Goal: Task Accomplishment & Management: Manage account settings

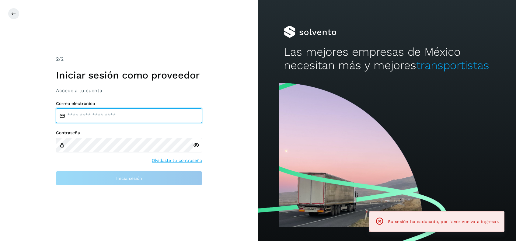
type input "**********"
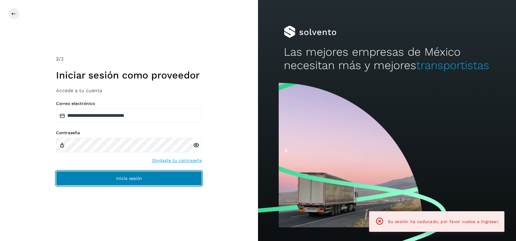
click at [111, 173] on button "Inicia sesión" at bounding box center [129, 178] width 146 height 15
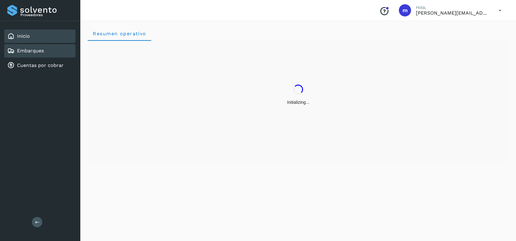
click at [43, 52] on link "Embarques" at bounding box center [30, 51] width 27 height 6
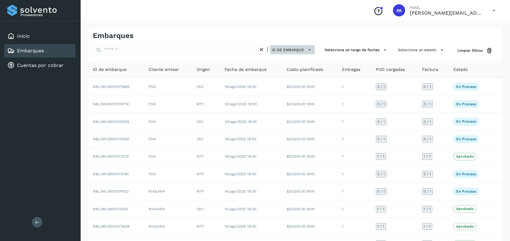
click at [292, 51] on span "ID de embarque" at bounding box center [288, 49] width 32 height 5
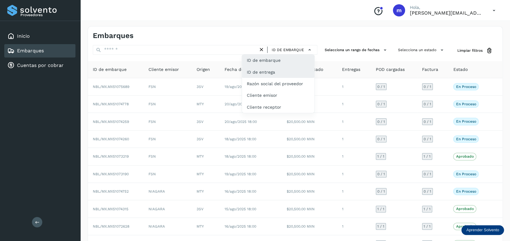
click at [284, 72] on div "ID de entrega" at bounding box center [278, 72] width 72 height 12
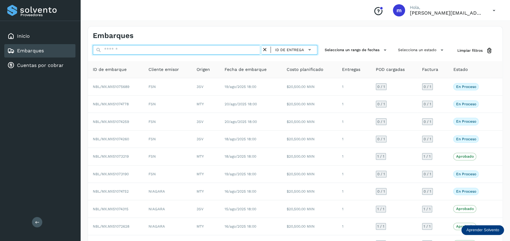
click at [224, 50] on input "text" at bounding box center [177, 50] width 169 height 10
paste input "**********"
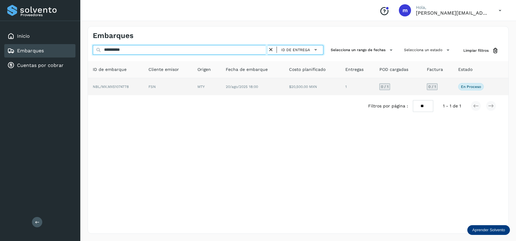
type input "**********"
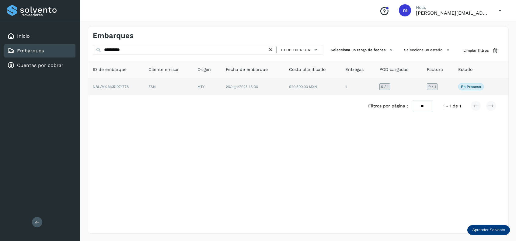
click at [274, 89] on td "20/ago/2025 18:00" at bounding box center [252, 86] width 63 height 17
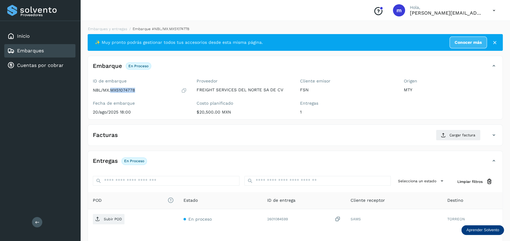
drag, startPoint x: 111, startPoint y: 90, endPoint x: 146, endPoint y: 92, distance: 35.3
click at [146, 92] on div "NBL/MX.MX51074778" at bounding box center [140, 90] width 94 height 6
copy p "MX51074778"
click at [461, 132] on button "Cargar factura" at bounding box center [458, 135] width 45 height 11
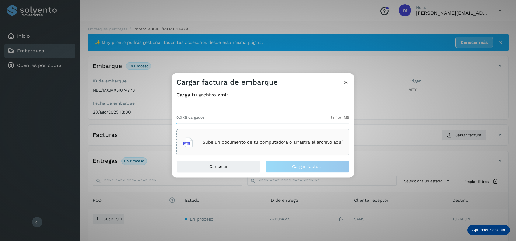
click at [273, 144] on p "Sube un documento de tu computadora o arrastra el archivo aquí" at bounding box center [273, 142] width 140 height 5
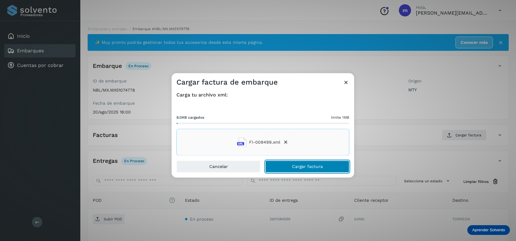
click at [308, 166] on span "Cargar factura" at bounding box center [307, 167] width 31 height 4
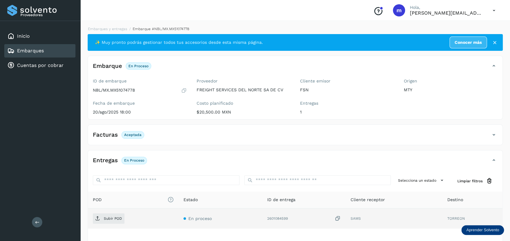
click at [338, 219] on icon at bounding box center [338, 218] width 6 height 6
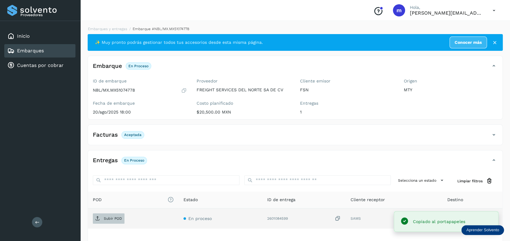
click at [106, 221] on span "Subir POD" at bounding box center [109, 219] width 32 height 10
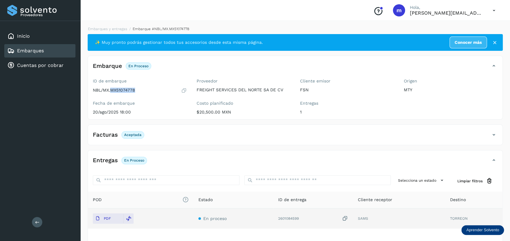
drag, startPoint x: 112, startPoint y: 90, endPoint x: 140, endPoint y: 89, distance: 27.7
click at [140, 89] on div "NBL/MX.MX51074778" at bounding box center [140, 90] width 94 height 6
copy p "MX51074778"
click at [53, 51] on div "Embarques" at bounding box center [39, 50] width 71 height 13
